Goal: Task Accomplishment & Management: Use online tool/utility

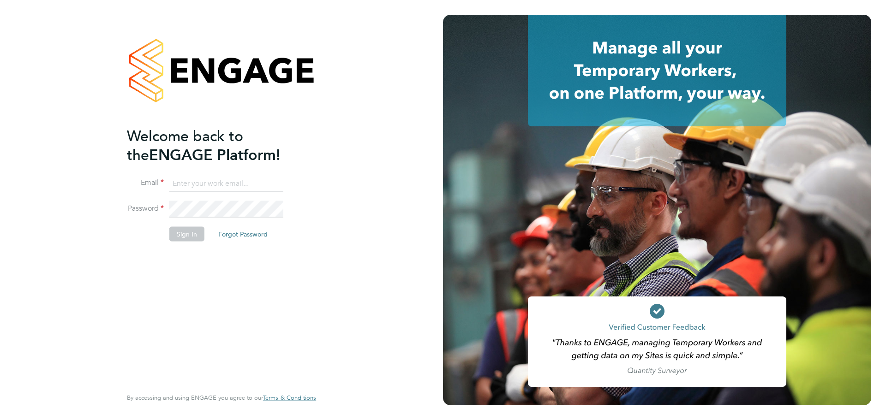
type input "charlotte.burnes@uk.g4s.com"
click at [190, 234] on button "Sign In" at bounding box center [186, 234] width 35 height 15
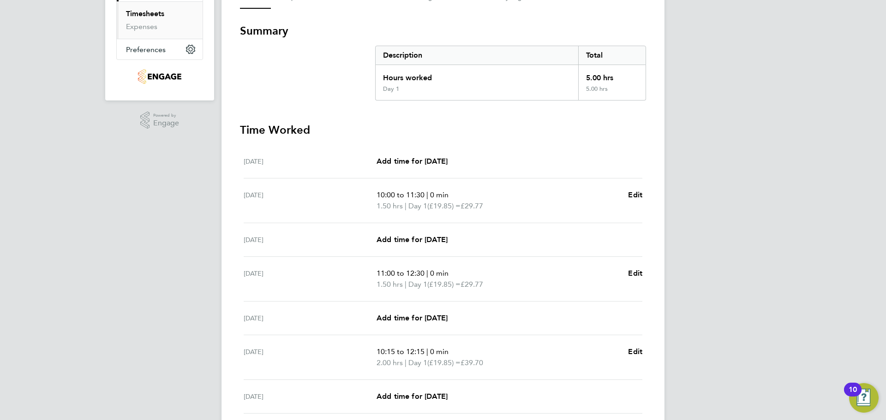
scroll to position [224, 0]
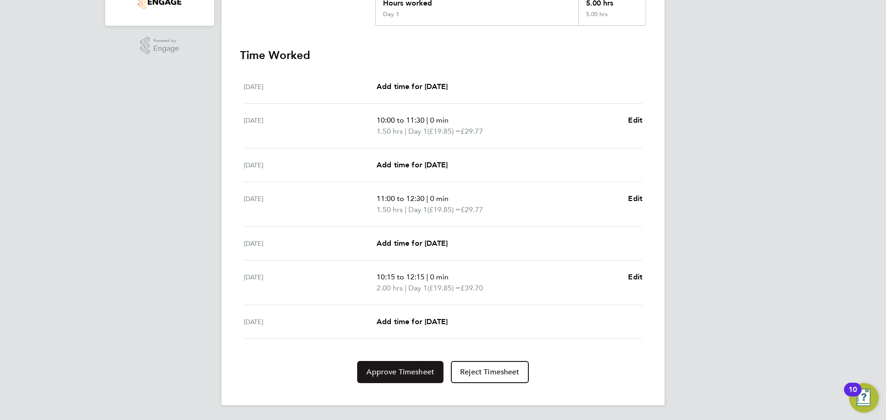
click at [412, 369] on span "Approve Timesheet" at bounding box center [400, 372] width 68 height 9
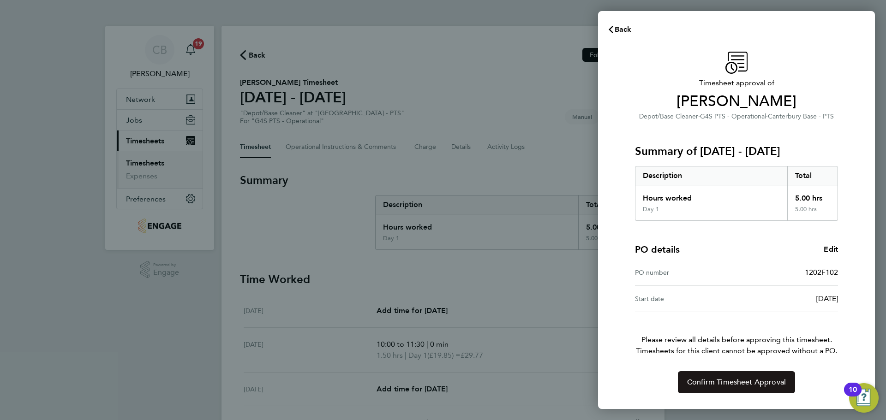
click at [733, 378] on span "Confirm Timesheet Approval" at bounding box center [736, 382] width 99 height 9
